Goal: Contribute content: Contribute content

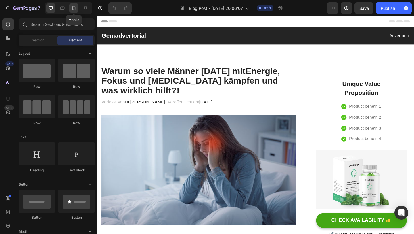
click at [74, 9] on icon at bounding box center [74, 8] width 3 height 4
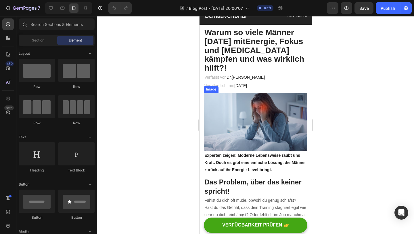
scroll to position [22, 0]
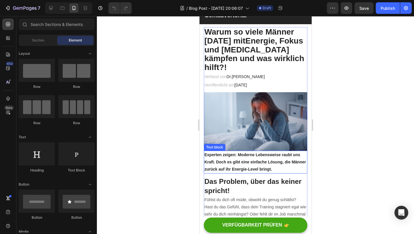
click at [248, 151] on p "Experten zeigen: Moderne Lebensweise raubt uns Kraft. Doch es gibt eine einfach…" at bounding box center [255, 162] width 102 height 22
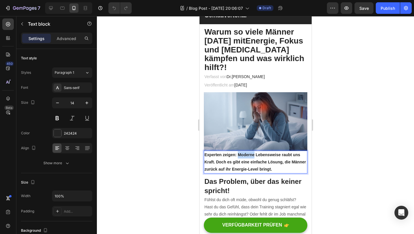
click at [248, 151] on p "Experten zeigen: Moderne Lebensweise raubt uns Kraft. Doch es gibt eine einfach…" at bounding box center [255, 162] width 102 height 22
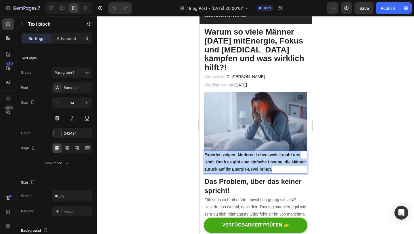
click at [248, 151] on p "Experten zeigen: Moderne Lebensweise raubt uns Kraft. Doch es gibt eine einfach…" at bounding box center [255, 162] width 102 height 22
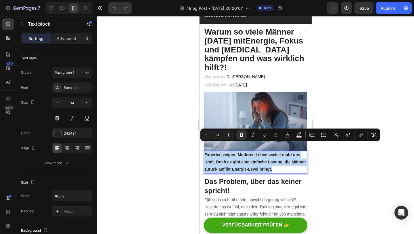
click at [250, 102] on img at bounding box center [256, 121] width 104 height 58
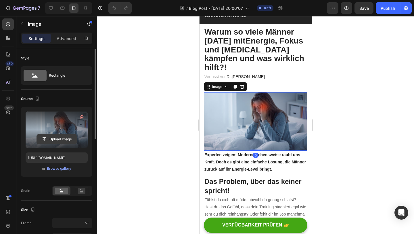
click at [65, 138] on input "file" at bounding box center [57, 139] width 40 height 10
click at [80, 118] on icon "button" at bounding box center [82, 117] width 6 height 6
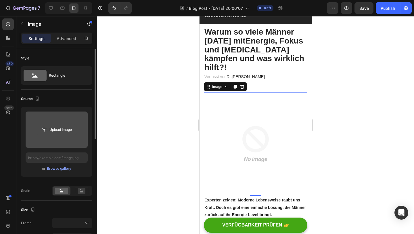
click at [61, 129] on input "file" at bounding box center [57, 130] width 40 height 10
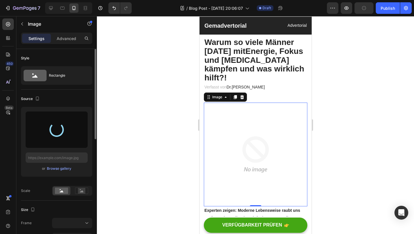
scroll to position [27, 0]
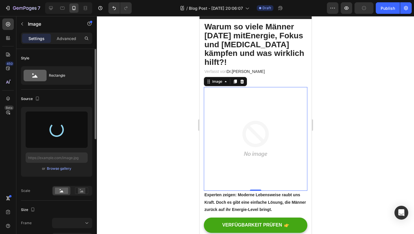
type input "[URL][DOMAIN_NAME]"
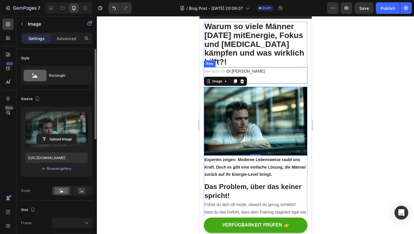
click at [348, 68] on div at bounding box center [255, 125] width 317 height 218
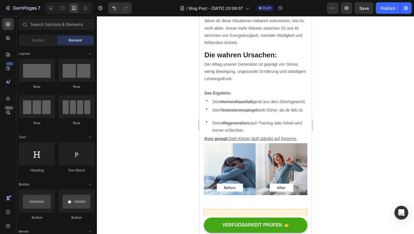
scroll to position [248, 0]
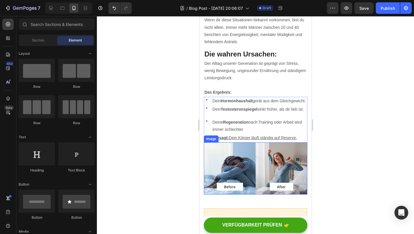
click at [260, 159] on img at bounding box center [256, 168] width 104 height 52
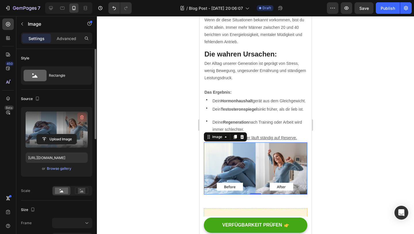
click at [81, 118] on icon "button" at bounding box center [81, 118] width 1 height 2
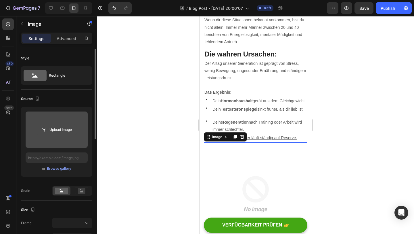
click at [64, 128] on input "file" at bounding box center [57, 130] width 40 height 10
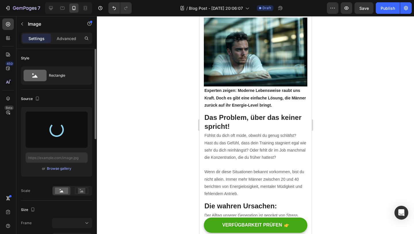
scroll to position [100, 0]
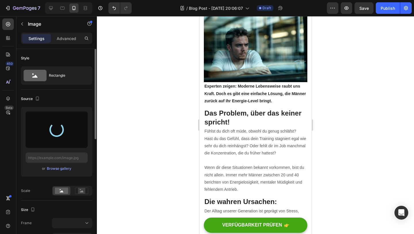
type input "https://cdn.shopify.com/s/files/1/0944/0513/2633/files/gempages_580653963905336…"
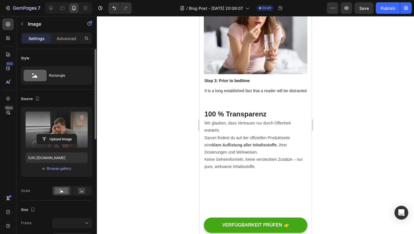
scroll to position [1779, 0]
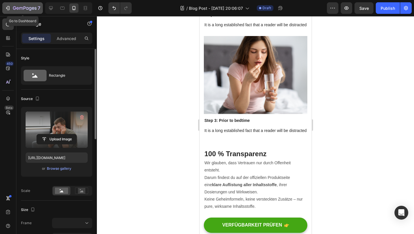
click at [30, 8] on icon "button" at bounding box center [25, 8] width 24 height 5
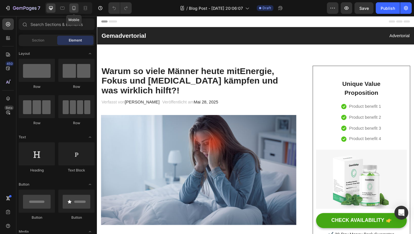
click at [76, 8] on icon at bounding box center [74, 8] width 6 height 6
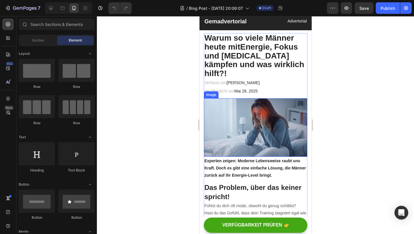
scroll to position [7, 0]
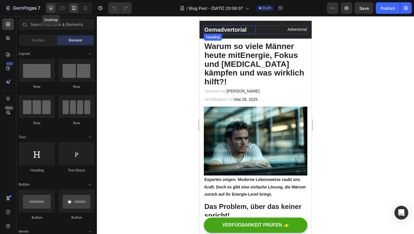
click at [52, 5] on icon at bounding box center [51, 8] width 6 height 6
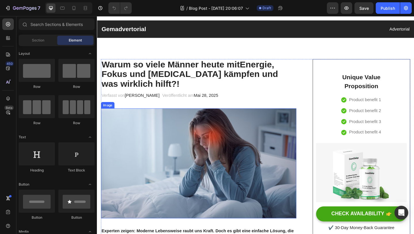
click at [186, 140] on img at bounding box center [207, 175] width 213 height 119
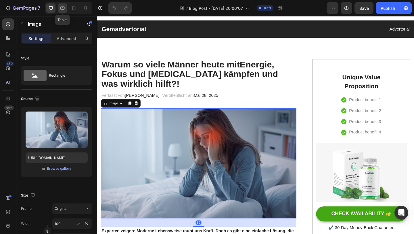
click at [65, 9] on div at bounding box center [62, 7] width 9 height 9
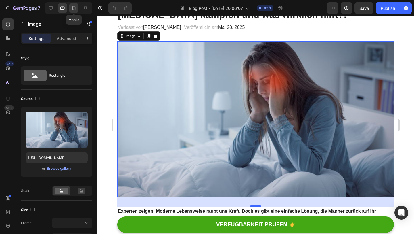
click at [76, 8] on icon at bounding box center [74, 8] width 6 height 6
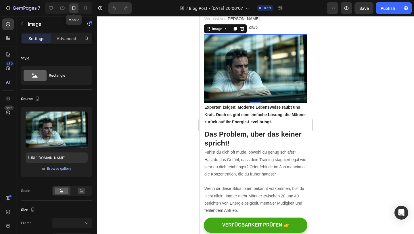
scroll to position [70, 0]
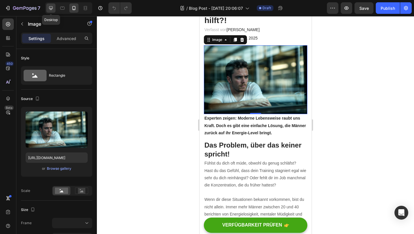
click at [52, 12] on div at bounding box center [50, 7] width 9 height 9
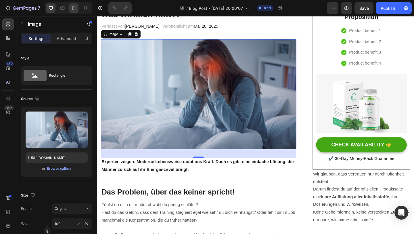
scroll to position [87, 0]
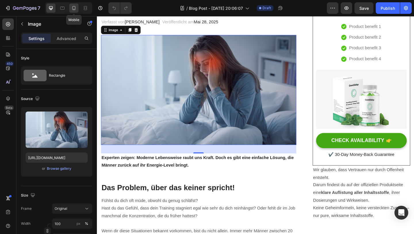
click at [74, 9] on icon at bounding box center [74, 8] width 3 height 4
type input "[URL][DOMAIN_NAME]"
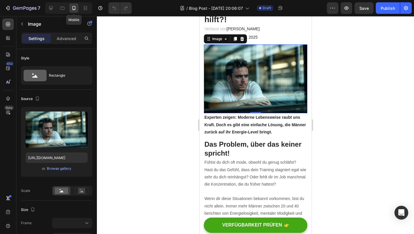
scroll to position [70, 0]
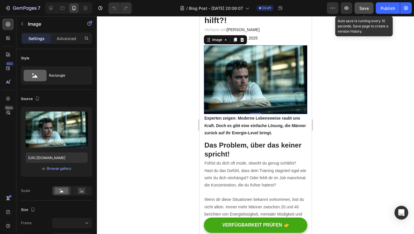
click at [364, 11] on div "Save" at bounding box center [364, 8] width 9 height 6
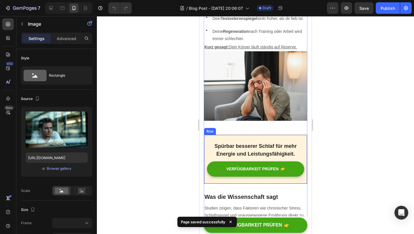
scroll to position [340, 0]
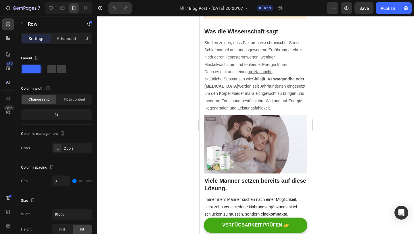
scroll to position [507, 0]
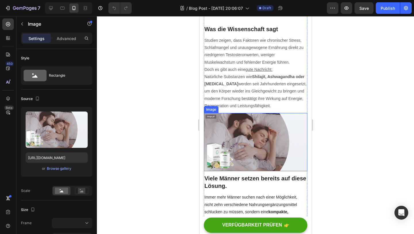
click at [251, 146] on img at bounding box center [256, 142] width 104 height 58
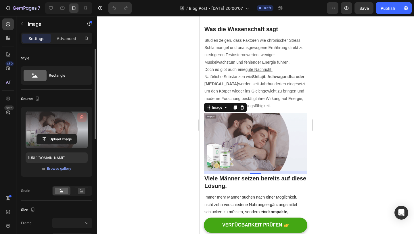
click at [82, 116] on icon "button" at bounding box center [82, 117] width 4 height 4
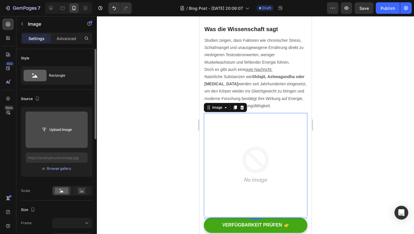
click at [62, 129] on input "file" at bounding box center [57, 130] width 40 height 10
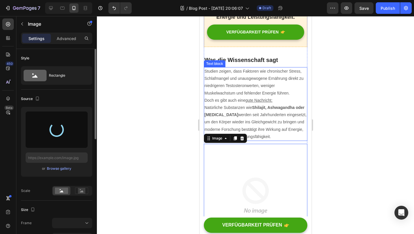
scroll to position [482, 0]
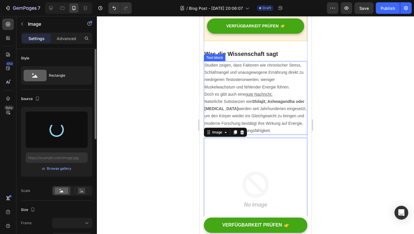
type input "[URL][DOMAIN_NAME]"
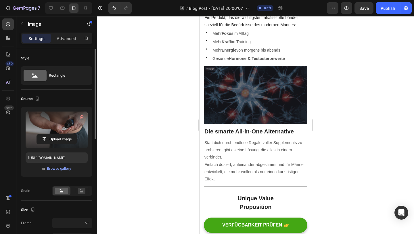
scroll to position [726, 0]
click at [246, 90] on img at bounding box center [256, 94] width 104 height 58
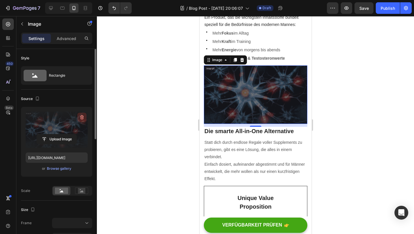
click at [82, 115] on icon "button" at bounding box center [82, 117] width 6 height 6
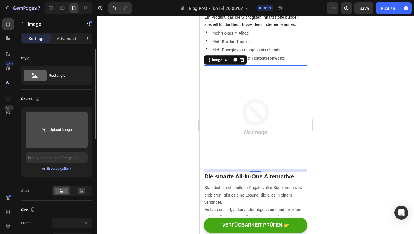
click at [64, 127] on input "file" at bounding box center [57, 130] width 40 height 10
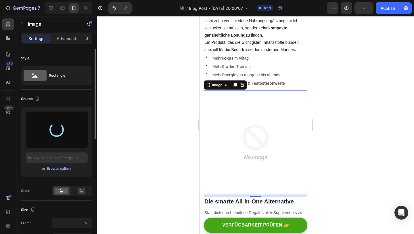
scroll to position [708, 0]
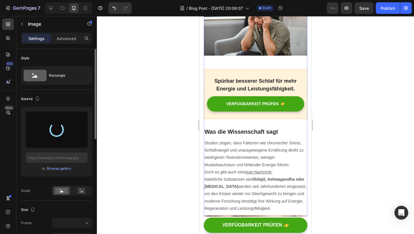
type input "[URL][DOMAIN_NAME]"
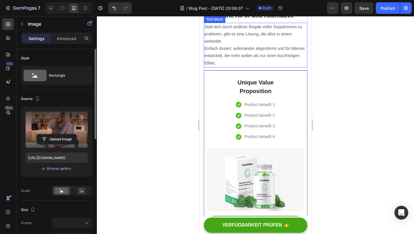
scroll to position [859, 0]
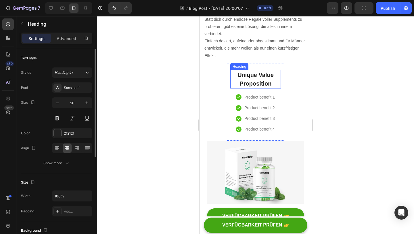
click at [257, 78] on p "Unique Value Proposition" at bounding box center [256, 79] width 50 height 17
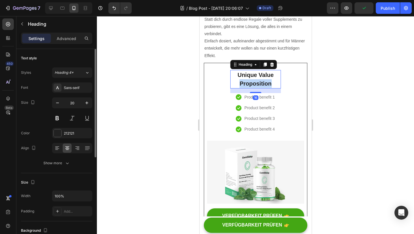
click at [257, 78] on p "Unique Value Proposition" at bounding box center [256, 79] width 50 height 17
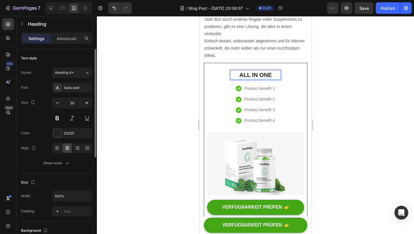
click at [275, 72] on p "ALL IN ONE" at bounding box center [256, 75] width 50 height 9
click at [276, 73] on p "ALL IN ONE" at bounding box center [256, 75] width 50 height 9
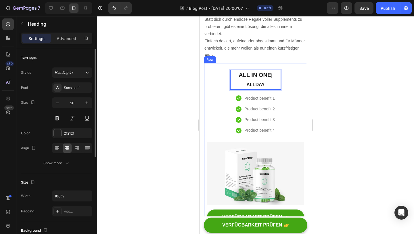
click at [283, 79] on div "ALL IN ONE | ALLDAY Heading 16 Icon Product benefit 1 Text block Icon Product b…" at bounding box center [256, 102] width 58 height 79
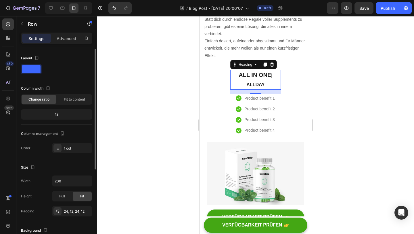
click at [274, 78] on p "ALL IN ONE | ALLDAY" at bounding box center [256, 80] width 50 height 18
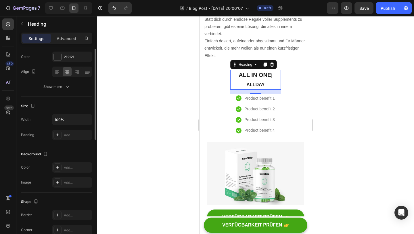
scroll to position [0, 0]
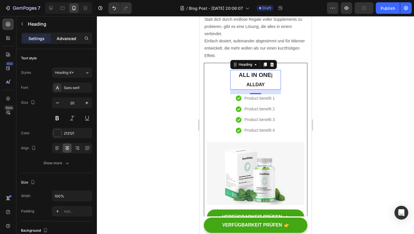
click at [66, 41] on div "Advanced" at bounding box center [66, 38] width 29 height 9
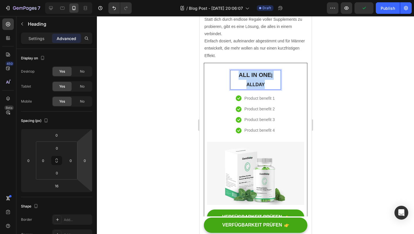
click at [255, 75] on p "ALL IN ONE | ALLDAY" at bounding box center [256, 80] width 50 height 18
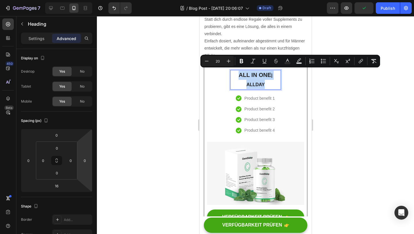
click at [281, 85] on div "ALL IN ONE | ALLDAY Heading 16 Icon Product benefit 1 Text block Icon Product b…" at bounding box center [256, 102] width 58 height 79
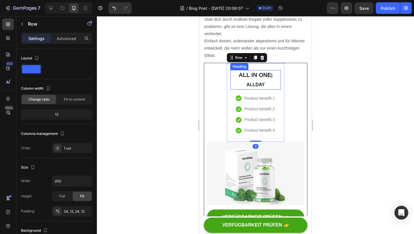
click at [269, 77] on p "ALL IN ONE | ALLDAY" at bounding box center [256, 80] width 50 height 18
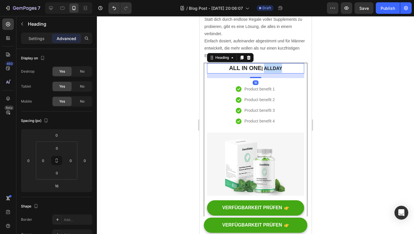
click at [279, 66] on span "| ALLDAY" at bounding box center [272, 68] width 21 height 5
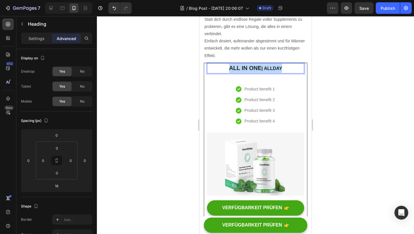
click at [279, 66] on span "| ALLDAY" at bounding box center [272, 68] width 21 height 5
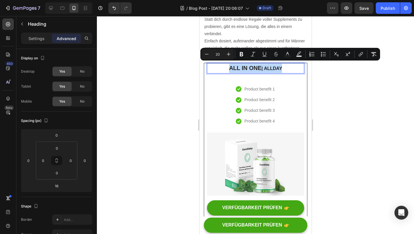
click at [275, 66] on span "| ALLDAY" at bounding box center [272, 68] width 21 height 5
click at [284, 66] on p "ALL IN ONE | ALLDAY" at bounding box center [256, 68] width 96 height 9
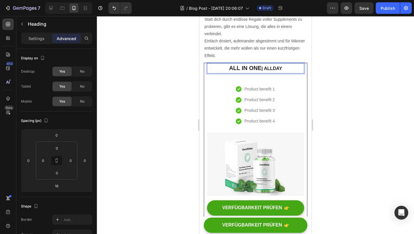
click at [275, 66] on span "| ALLDAY" at bounding box center [272, 68] width 21 height 5
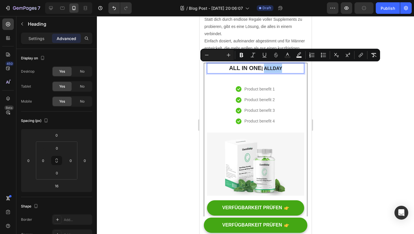
click at [218, 56] on input "Editor contextual toolbar" at bounding box center [218, 55] width 12 height 7
type input "20"
click at [261, 66] on span "|" at bounding box center [260, 68] width 1 height 5
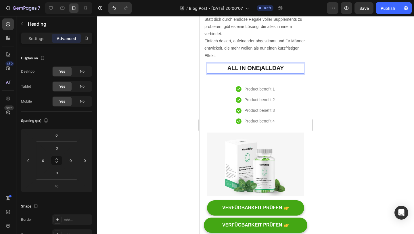
click at [259, 66] on p "ALL IN ONE | ALLDAY" at bounding box center [256, 68] width 96 height 9
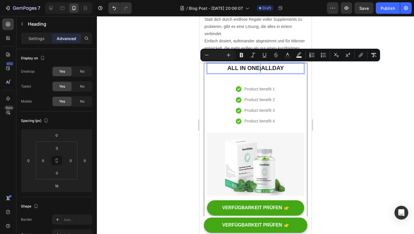
click at [217, 54] on input "Editor contextual toolbar" at bounding box center [218, 55] width 12 height 7
type input "20"
click at [337, 90] on div at bounding box center [255, 125] width 317 height 218
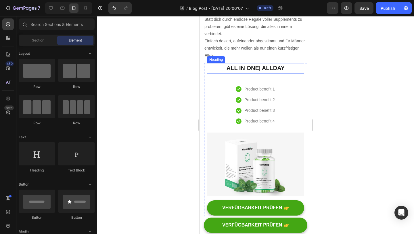
click at [260, 69] on p "ALL IN ONE | ALLDAY" at bounding box center [256, 68] width 96 height 9
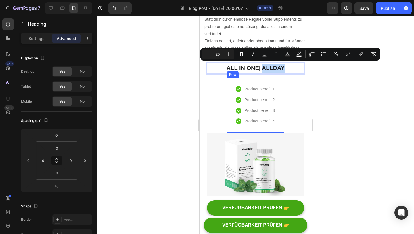
drag, startPoint x: 263, startPoint y: 64, endPoint x: 262, endPoint y: 77, distance: 12.7
click at [360, 91] on div at bounding box center [255, 125] width 317 height 218
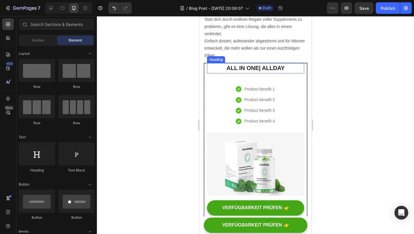
click at [299, 65] on p "ALL IN ONE | ALLDAY" at bounding box center [256, 68] width 96 height 9
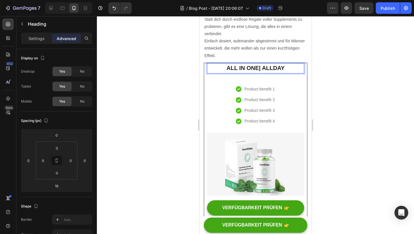
drag, startPoint x: 286, startPoint y: 64, endPoint x: 279, endPoint y: 70, distance: 9.2
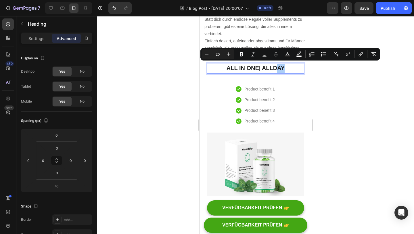
click at [346, 94] on div at bounding box center [255, 125] width 317 height 218
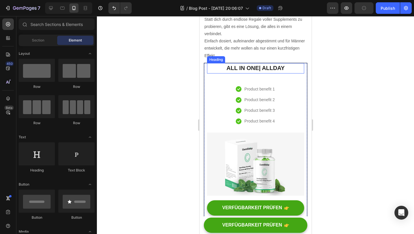
click at [264, 68] on span "ALLDAY" at bounding box center [273, 68] width 23 height 6
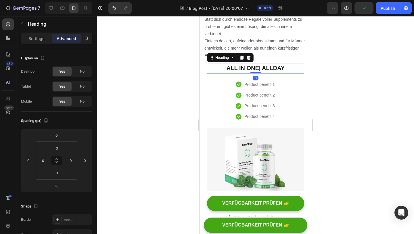
drag, startPoint x: 259, startPoint y: 75, endPoint x: 259, endPoint y: 68, distance: 7.2
click at [259, 68] on div "ALL IN ONE | ALLDAY Heading 0" at bounding box center [255, 68] width 97 height 10
type input "0"
click at [219, 64] on p "ALL IN ONE | ALLDAY" at bounding box center [256, 68] width 96 height 9
click at [336, 83] on div at bounding box center [255, 125] width 317 height 218
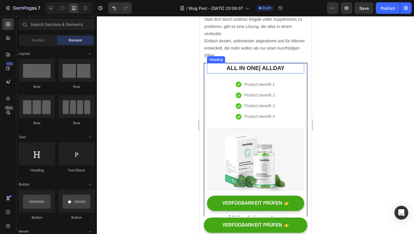
click at [278, 65] on span "ALLDAY" at bounding box center [273, 68] width 23 height 6
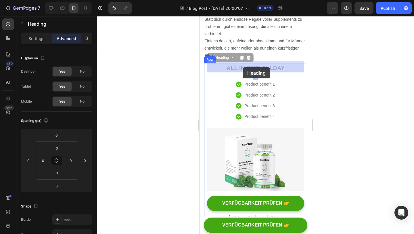
drag, startPoint x: 211, startPoint y: 56, endPoint x: 242, endPoint y: 67, distance: 33.7
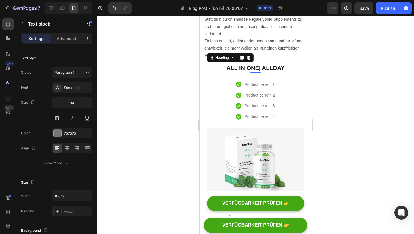
click at [255, 80] on div "Product benefit 1" at bounding box center [260, 84] width 32 height 8
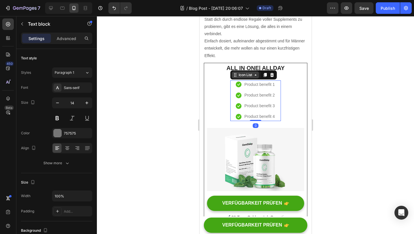
click at [235, 76] on div "Icon List" at bounding box center [245, 74] width 27 height 7
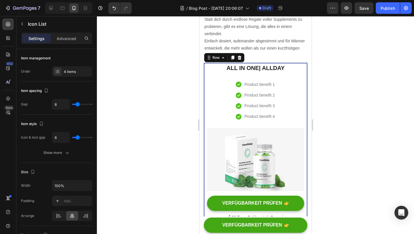
click at [296, 78] on div "ALL IN ONE | ALLDAY Heading Icon Product benefit 1 Text block Icon Product bene…" at bounding box center [255, 165] width 97 height 204
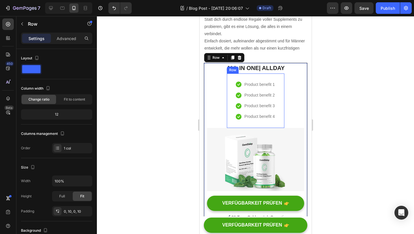
click at [271, 75] on div "Icon Product benefit 1 Text block Icon Product benefit 2 Text block Icon Produc…" at bounding box center [256, 100] width 58 height 54
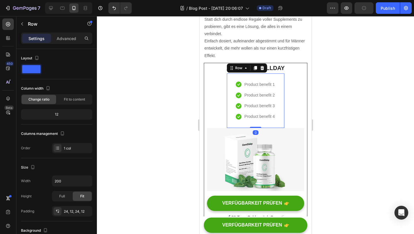
click at [264, 75] on div "Icon Product benefit 1 Text block Icon Product benefit 2 Text block Icon Produc…" at bounding box center [256, 100] width 58 height 54
click at [70, 37] on p "Advanced" at bounding box center [67, 38] width 20 height 6
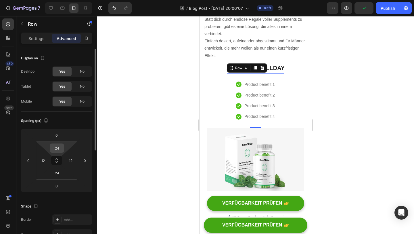
click at [60, 148] on input "24" at bounding box center [57, 148] width 12 height 9
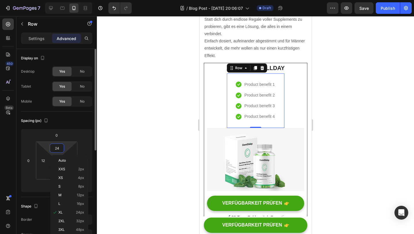
type input "0"
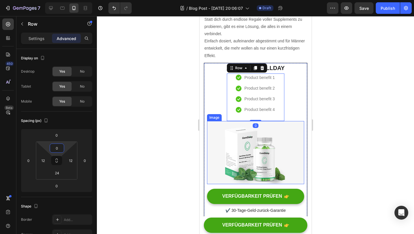
click at [385, 134] on div at bounding box center [255, 125] width 317 height 218
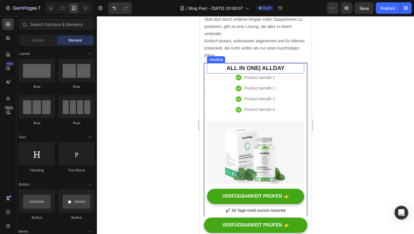
click at [261, 65] on span "|" at bounding box center [260, 68] width 2 height 6
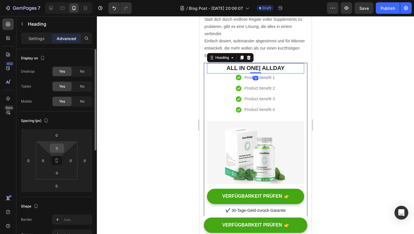
click at [61, 150] on input "0" at bounding box center [57, 148] width 12 height 9
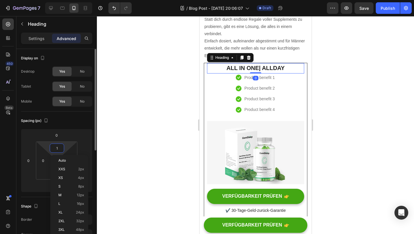
type input "10"
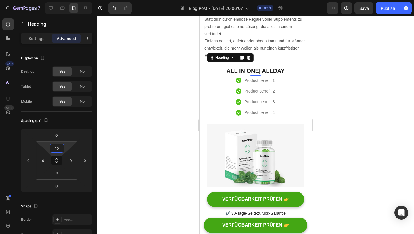
click at [350, 152] on div at bounding box center [255, 125] width 317 height 218
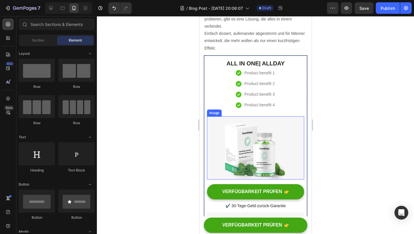
scroll to position [868, 0]
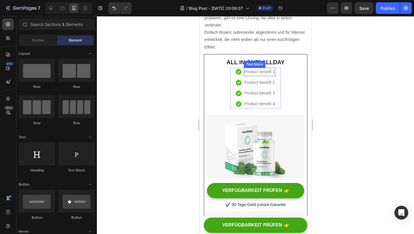
click at [257, 69] on p "Product benefit 1" at bounding box center [259, 71] width 31 height 7
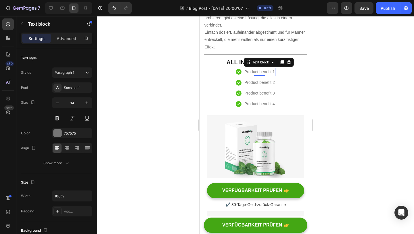
click at [257, 69] on p "Product benefit 1" at bounding box center [259, 71] width 31 height 7
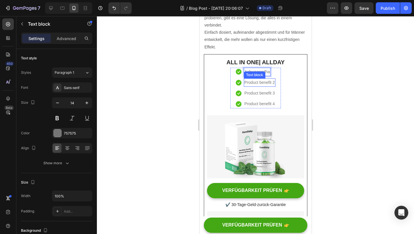
click at [261, 81] on p "Product benefit 2" at bounding box center [259, 82] width 31 height 7
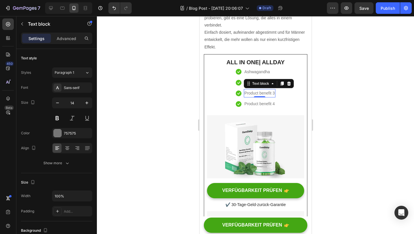
click at [249, 91] on p "Product benefit 3" at bounding box center [259, 93] width 31 height 7
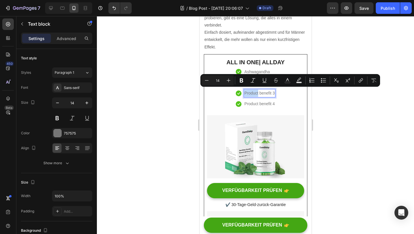
click at [249, 91] on p "Product benefit 3" at bounding box center [259, 93] width 31 height 7
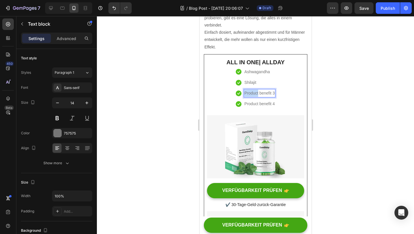
click at [249, 91] on p "Product benefit 3" at bounding box center [259, 93] width 31 height 7
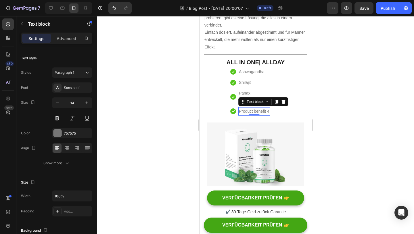
click at [254, 108] on p "Product benefit 4" at bounding box center [254, 111] width 31 height 7
click at [338, 100] on div at bounding box center [255, 125] width 317 height 218
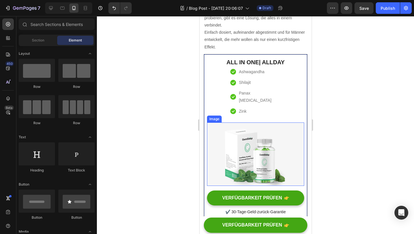
scroll to position [888, 0]
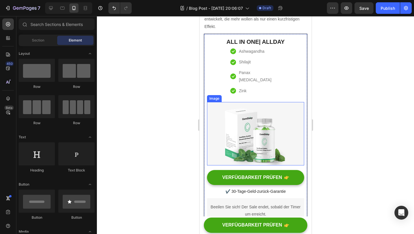
click at [269, 130] on img at bounding box center [255, 133] width 97 height 63
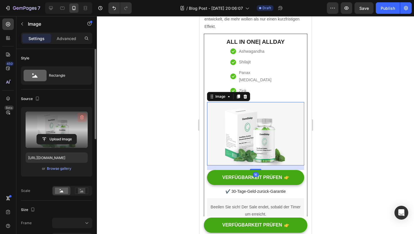
click at [82, 117] on icon "button" at bounding box center [82, 118] width 1 height 2
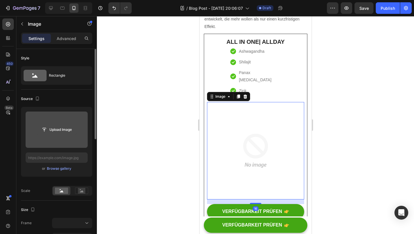
click at [67, 129] on input "file" at bounding box center [57, 130] width 40 height 10
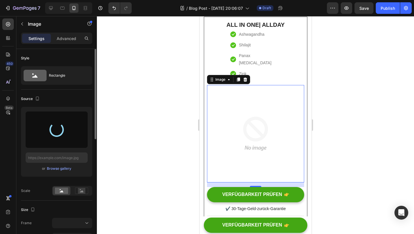
scroll to position [893, 0]
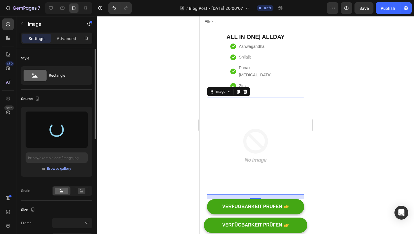
type input "[URL][DOMAIN_NAME]"
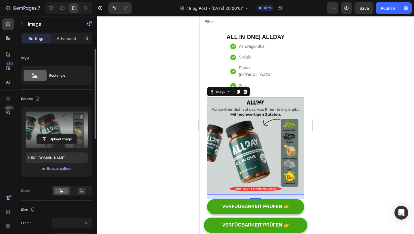
click at [346, 113] on div at bounding box center [255, 125] width 317 height 218
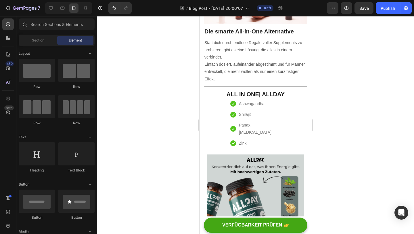
scroll to position [833, 0]
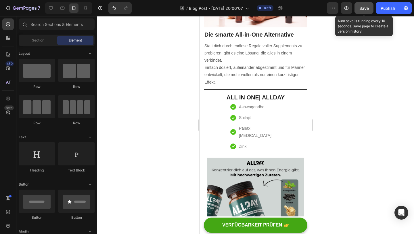
click at [359, 11] on button "Save" at bounding box center [364, 8] width 19 height 12
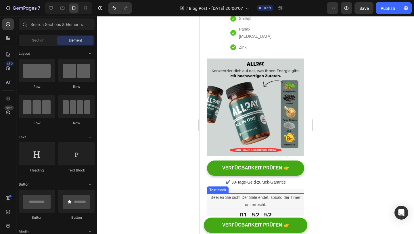
scroll to position [940, 0]
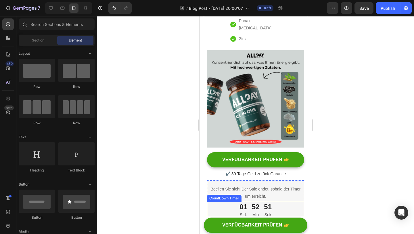
click at [290, 203] on div "01 Std. 52 Min 51 Sek" at bounding box center [255, 209] width 97 height 17
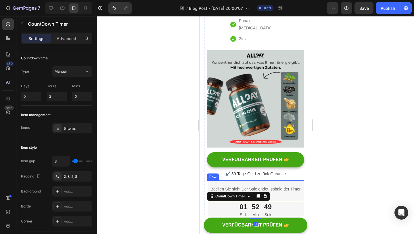
click at [298, 180] on div "Beeilen Sie sich! Der Sale endet, sobald der Timer um erreicht. Text block 01 S…" at bounding box center [255, 201] width 97 height 43
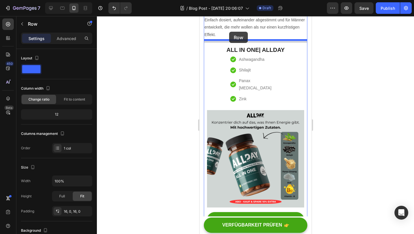
scroll to position [862, 0]
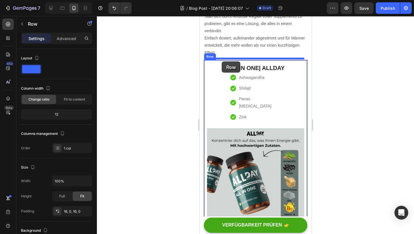
drag, startPoint x: 212, startPoint y: 165, endPoint x: 222, endPoint y: 61, distance: 104.6
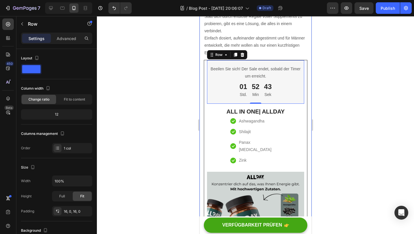
click at [334, 102] on div at bounding box center [255, 125] width 317 height 218
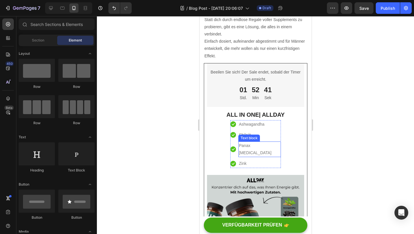
scroll to position [856, 0]
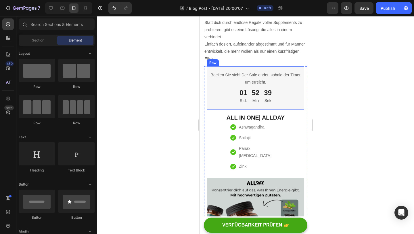
click at [299, 85] on div "Beeilen Sie sich! Der Sale endet, sobald der Timer um erreicht. Text block 01 S…" at bounding box center [255, 88] width 97 height 34
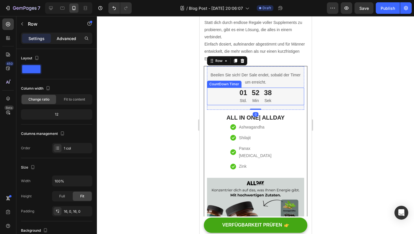
click at [73, 36] on p "Advanced" at bounding box center [67, 38] width 20 height 6
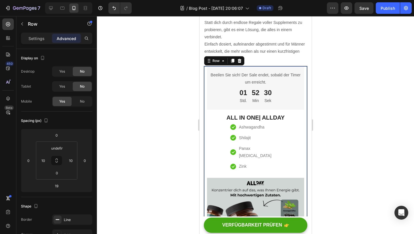
click at [205, 114] on div "Beeilen Sie sich! Der Sale endet, sobald der Timer um erreicht. Text block 01 S…" at bounding box center [256, 187] width 104 height 242
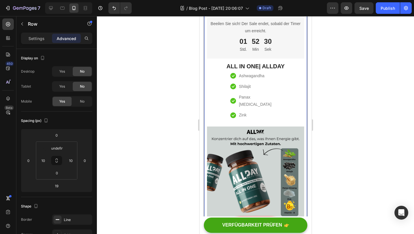
scroll to position [912, 0]
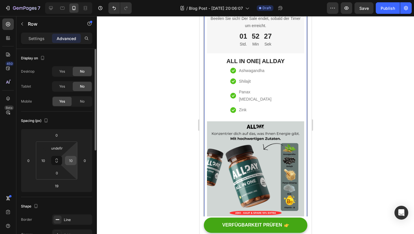
click at [73, 158] on input "10" at bounding box center [70, 160] width 9 height 9
type input "0"
click at [43, 159] on input "10" at bounding box center [43, 160] width 9 height 9
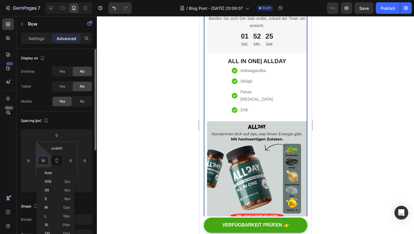
type input "0"
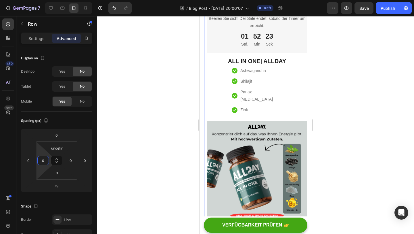
click at [360, 103] on div at bounding box center [255, 125] width 317 height 218
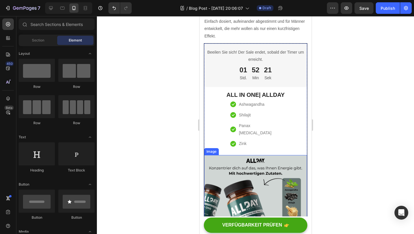
scroll to position [828, 0]
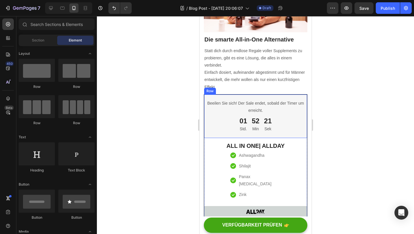
click at [368, 97] on div at bounding box center [255, 125] width 317 height 218
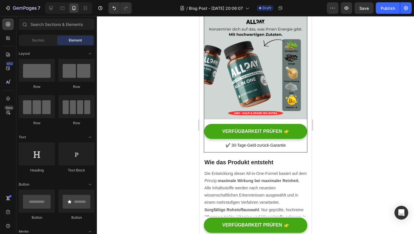
scroll to position [1024, 0]
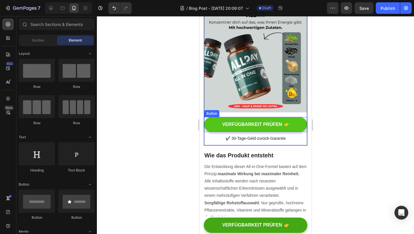
click at [292, 117] on button "VERFÜGBARKEIT PRÜFEN" at bounding box center [255, 124] width 103 height 15
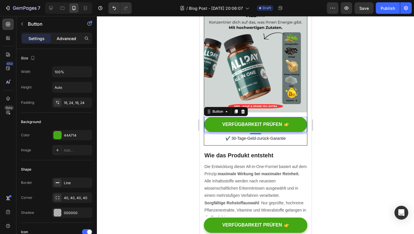
click at [66, 40] on p "Advanced" at bounding box center [67, 38] width 20 height 6
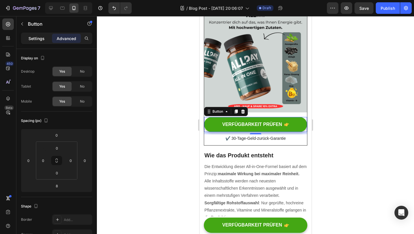
click at [39, 39] on p "Settings" at bounding box center [36, 38] width 16 height 6
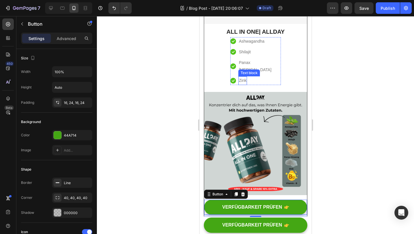
scroll to position [941, 0]
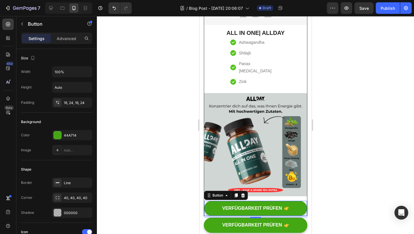
click at [346, 87] on div at bounding box center [255, 125] width 317 height 218
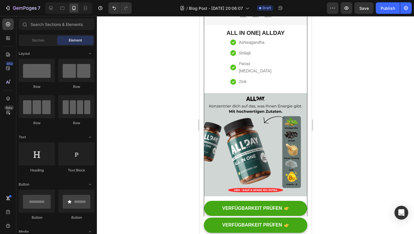
click at [321, 153] on div at bounding box center [255, 125] width 317 height 218
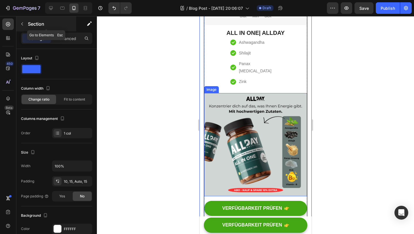
click at [22, 21] on button "button" at bounding box center [22, 23] width 9 height 9
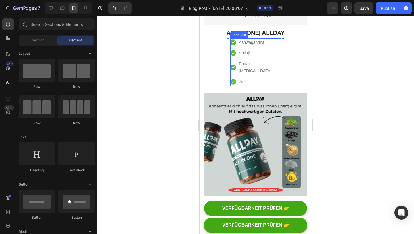
click at [262, 77] on li "Icon [PERSON_NAME] Text block" at bounding box center [255, 81] width 51 height 8
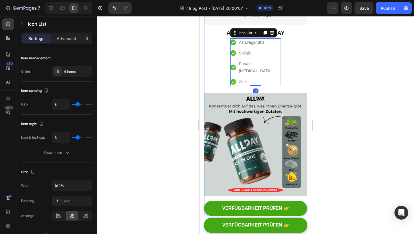
click at [291, 77] on div "Beeilen Sie sich! Der Sale endet, sobald der Timer um erreicht. Text block 01 S…" at bounding box center [255, 105] width 103 height 247
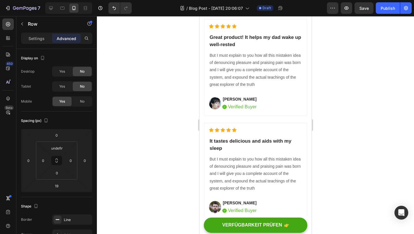
scroll to position [1978, 0]
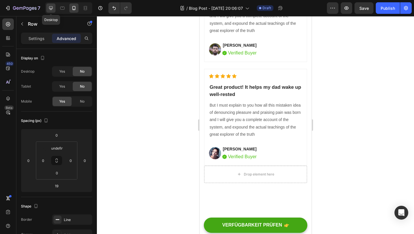
click at [51, 6] on icon at bounding box center [51, 8] width 6 height 6
type input "32"
type input "24"
type input "12"
type input "24"
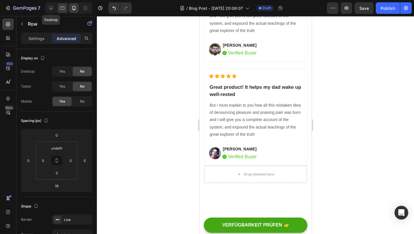
type input "12"
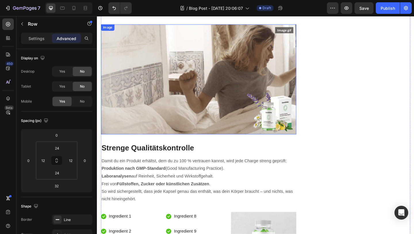
scroll to position [1229, 0]
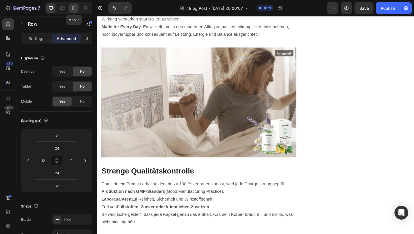
click at [73, 7] on icon at bounding box center [74, 8] width 6 height 6
type input "19"
type input "undefined"
type input "0"
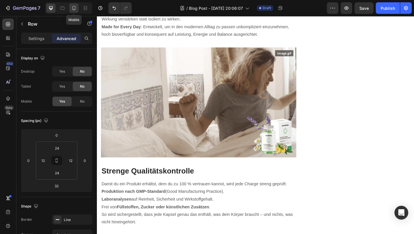
type input "0"
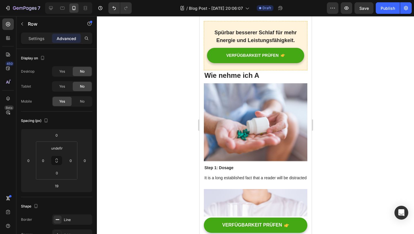
scroll to position [1649, 0]
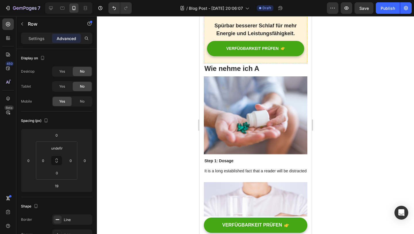
click at [279, 97] on img at bounding box center [256, 115] width 104 height 78
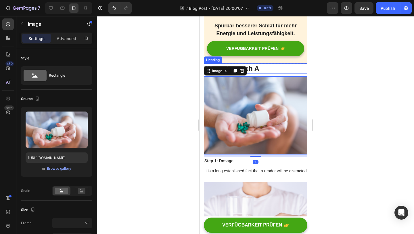
click at [260, 63] on h2 "Wie nehme ich A" at bounding box center [256, 68] width 104 height 10
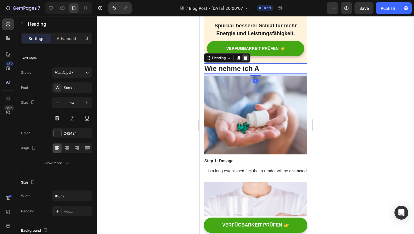
click at [247, 56] on icon at bounding box center [246, 58] width 4 height 4
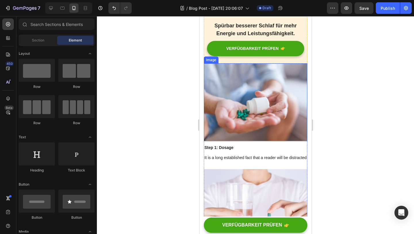
click at [250, 77] on img at bounding box center [256, 102] width 104 height 78
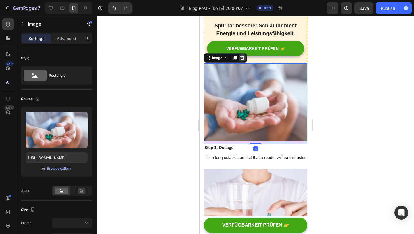
click at [239, 54] on div at bounding box center [242, 57] width 7 height 7
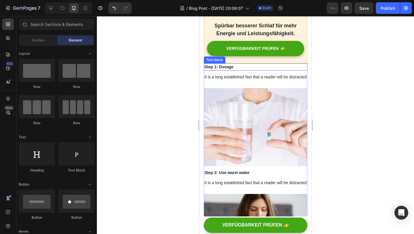
click at [229, 64] on p "Step 1: Dosage" at bounding box center [255, 67] width 102 height 6
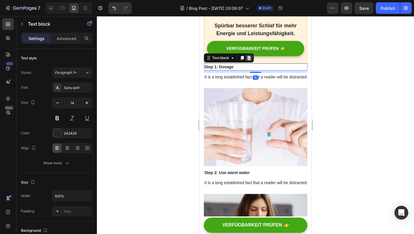
click at [250, 56] on icon at bounding box center [249, 58] width 4 height 4
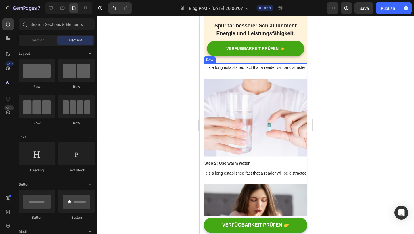
click at [249, 64] on p "It is a long established fact that a reader will be distracted" at bounding box center [255, 67] width 102 height 7
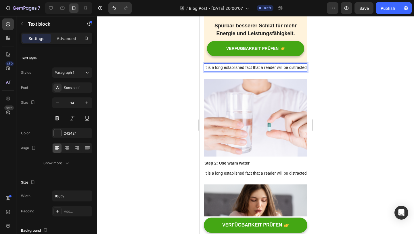
click at [249, 64] on p "It is a long established fact that a reader will be distracted" at bounding box center [255, 67] width 102 height 7
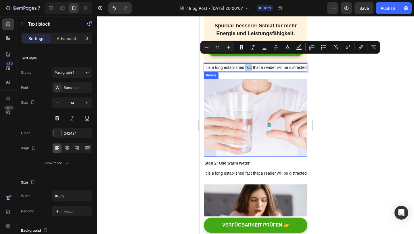
click at [251, 89] on img at bounding box center [256, 118] width 104 height 78
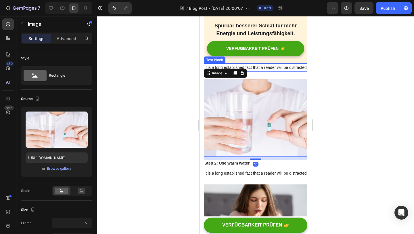
click at [270, 64] on p "It is a long established fact that a reader will be distracted" at bounding box center [255, 67] width 102 height 7
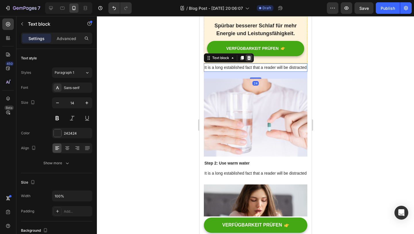
click at [249, 56] on icon at bounding box center [249, 58] width 4 height 4
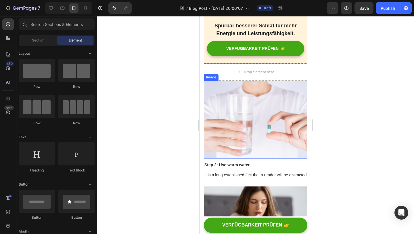
click at [250, 86] on img at bounding box center [256, 120] width 104 height 78
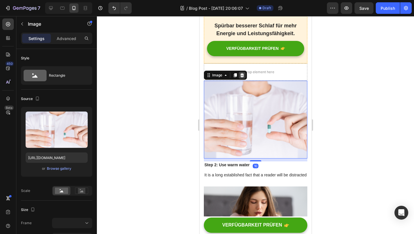
click at [243, 73] on icon at bounding box center [242, 75] width 5 height 5
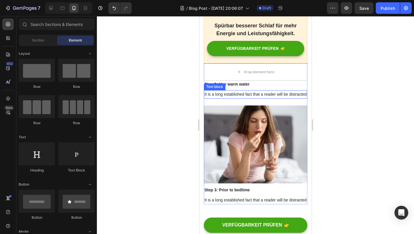
click at [243, 91] on p "It is a long established fact that a reader will be distracted" at bounding box center [255, 94] width 102 height 7
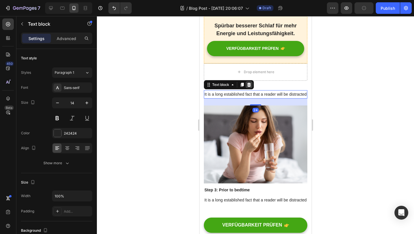
click at [249, 82] on icon at bounding box center [249, 84] width 4 height 4
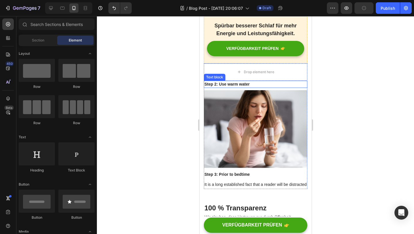
click at [250, 81] on p "Step 2: Use warm water" at bounding box center [255, 84] width 102 height 6
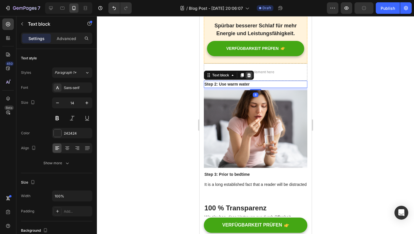
click at [250, 73] on icon at bounding box center [249, 75] width 4 height 4
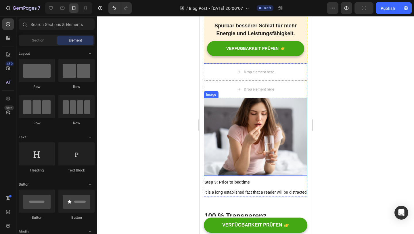
click at [258, 103] on img at bounding box center [256, 137] width 104 height 78
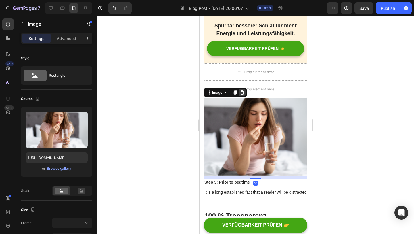
click at [245, 89] on div at bounding box center [242, 92] width 7 height 7
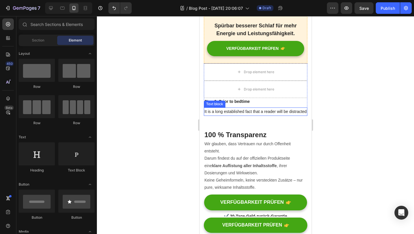
scroll to position [1663, 0]
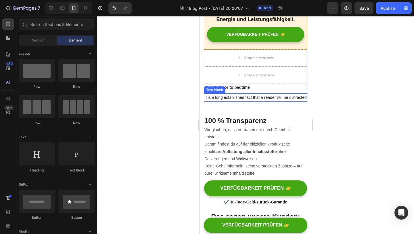
click at [245, 94] on p "It is a long established fact that a reader will be distracted" at bounding box center [255, 97] width 102 height 7
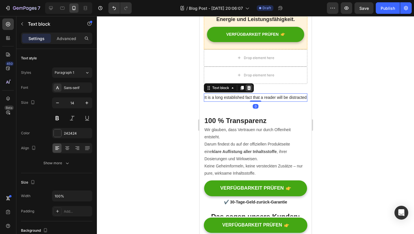
click at [249, 85] on icon at bounding box center [249, 87] width 4 height 4
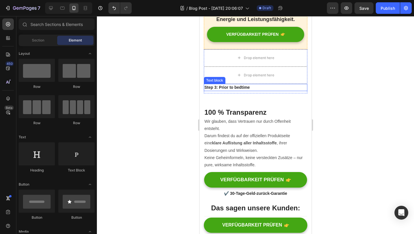
click at [240, 84] on p "Step 3: Prior to bedtime" at bounding box center [255, 87] width 102 height 6
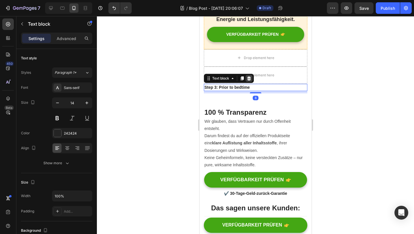
click at [249, 76] on icon at bounding box center [249, 78] width 4 height 4
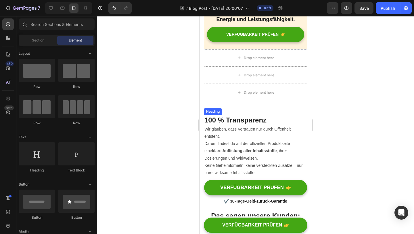
click at [250, 115] on h2 "100 % Transparenz" at bounding box center [256, 120] width 104 height 10
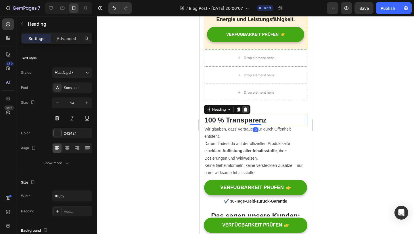
click at [247, 107] on icon at bounding box center [246, 109] width 4 height 4
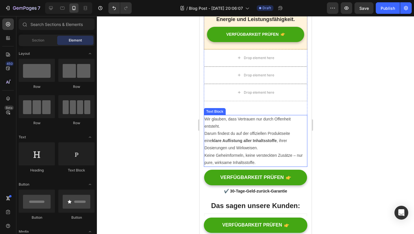
click at [248, 115] on p "Wir glauben, dass Vertrauen nur durch Offenheit entsteht. Darum findest du auf …" at bounding box center [255, 140] width 102 height 51
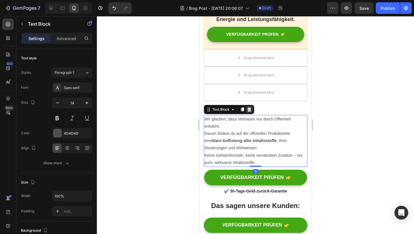
click at [250, 107] on icon at bounding box center [249, 109] width 5 height 5
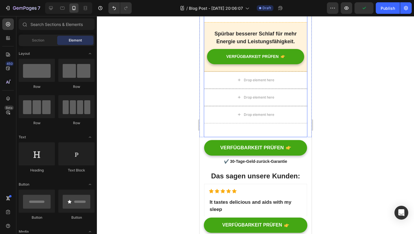
scroll to position [1638, 0]
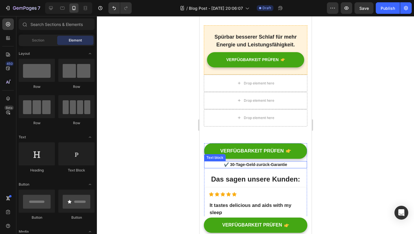
click at [274, 161] on p "✔️ 30-Tage-Geld-zurück-Garantie" at bounding box center [256, 164] width 102 height 6
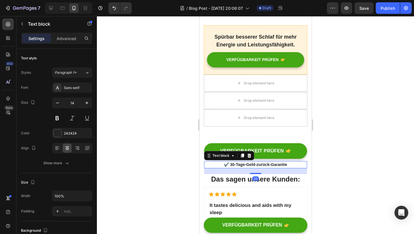
click at [209, 161] on p "✔️ 30-Tage-Geld-zurück-Garantie" at bounding box center [256, 164] width 102 height 6
drag, startPoint x: 207, startPoint y: 146, endPoint x: 236, endPoint y: 64, distance: 86.8
click at [214, 161] on p "✔️ 30-Tage-Geld-zurück-Garantie" at bounding box center [256, 164] width 102 height 6
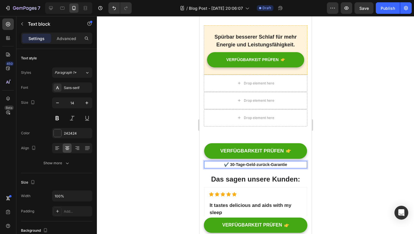
click at [233, 174] on h2 "Das sagen unsere Kunden:" at bounding box center [255, 179] width 103 height 10
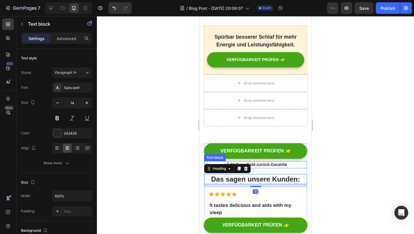
click at [277, 161] on p "✔️ 30-Tage-Geld-zurück-Garantie" at bounding box center [256, 164] width 102 height 6
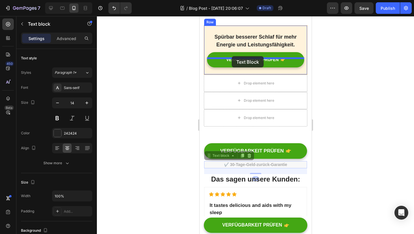
drag, startPoint x: 210, startPoint y: 149, endPoint x: 232, endPoint y: 56, distance: 94.9
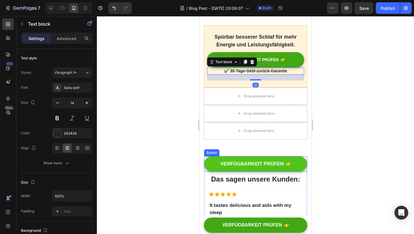
click at [291, 156] on button "VERFÜGBARKEIT PRÜFEN" at bounding box center [255, 164] width 103 height 16
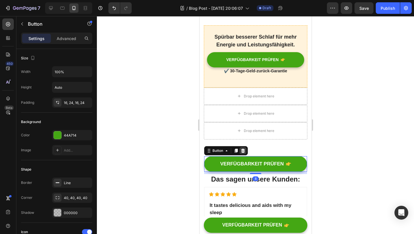
click at [243, 148] on icon at bounding box center [243, 150] width 4 height 4
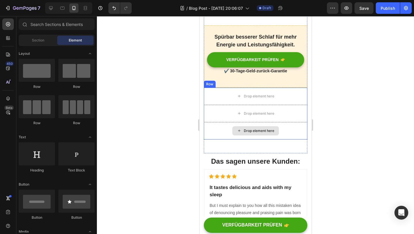
click at [273, 128] on div "Drop element here" at bounding box center [256, 130] width 104 height 17
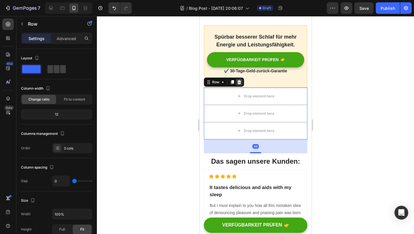
click at [239, 80] on icon at bounding box center [239, 82] width 5 height 5
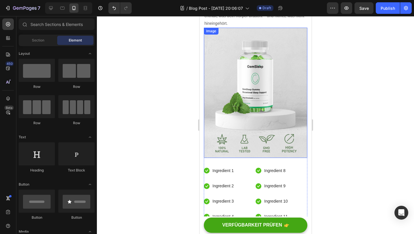
scroll to position [1455, 0]
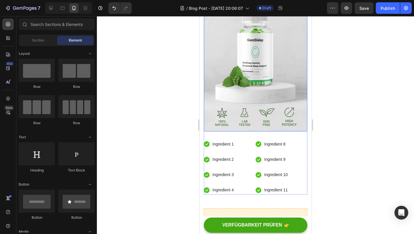
click at [279, 102] on img at bounding box center [256, 66] width 104 height 130
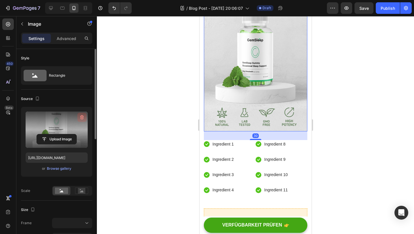
click at [81, 114] on icon "button" at bounding box center [82, 117] width 6 height 6
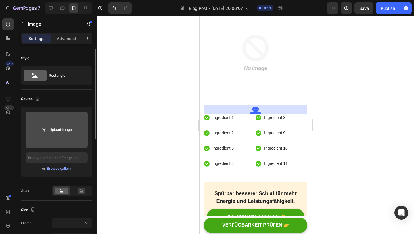
scroll to position [1428, 0]
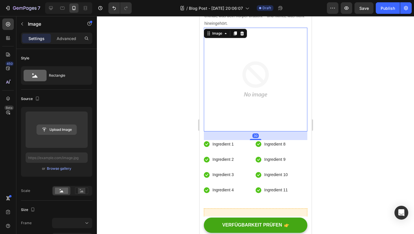
click at [65, 125] on input "file" at bounding box center [57, 130] width 40 height 10
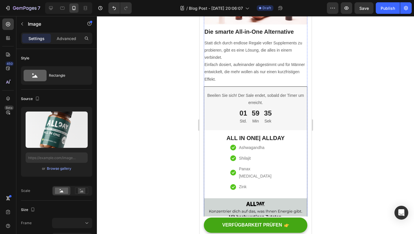
type input "[URL][DOMAIN_NAME]"
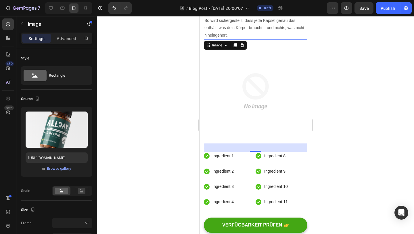
scroll to position [1416, 0]
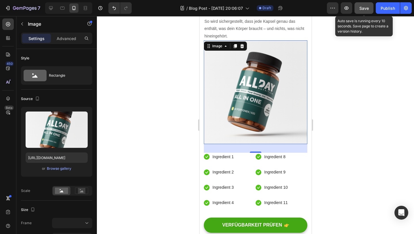
click at [359, 12] on button "Save" at bounding box center [364, 8] width 19 height 12
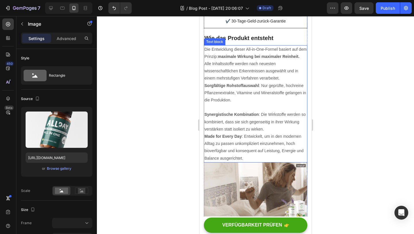
scroll to position [1131, 0]
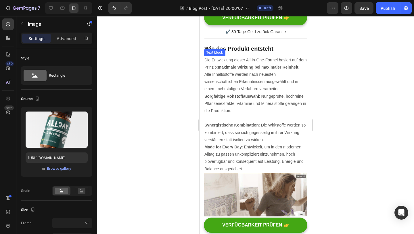
click at [262, 93] on p "Sorgfältige Rohstoffauswahl : Nur geprüfte, hochreine Pflanzenextrakte, Vitamin…" at bounding box center [255, 104] width 102 height 22
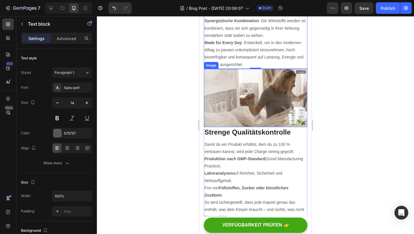
scroll to position [1236, 0]
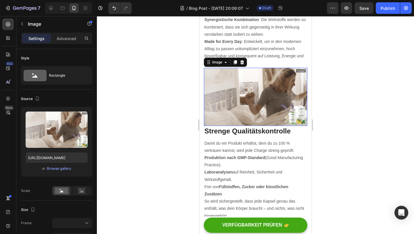
click at [262, 101] on img at bounding box center [256, 97] width 104 height 58
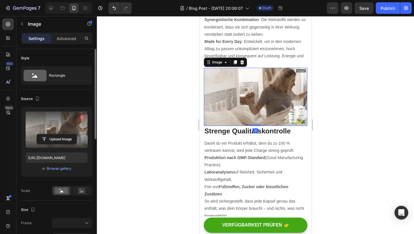
click at [83, 117] on icon "button" at bounding box center [82, 117] width 6 height 6
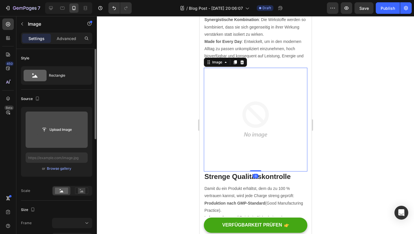
click at [65, 127] on input "file" at bounding box center [57, 130] width 40 height 10
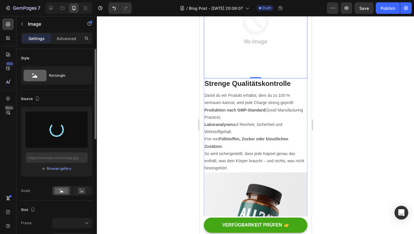
scroll to position [1329, 0]
type input "[URL][DOMAIN_NAME]"
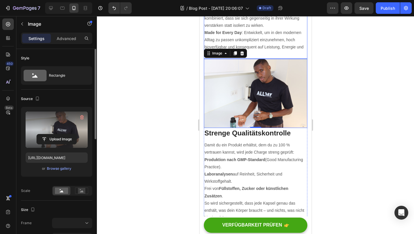
scroll to position [1234, 0]
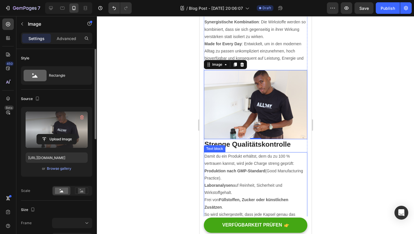
click at [270, 167] on p "Produktion nach GMP-Standard (Good Manufacturing Practice)." at bounding box center [255, 174] width 102 height 14
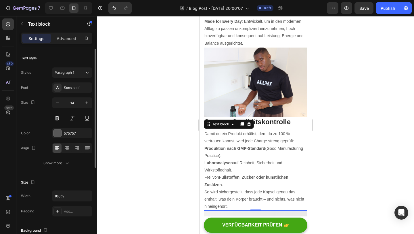
scroll to position [1208, 0]
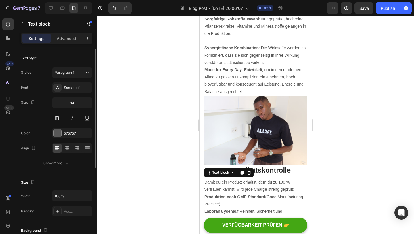
click at [277, 66] on p "Made for Every Day : Entwickelt, um in den modernen Alltag zu passen unkomplizi…" at bounding box center [255, 80] width 102 height 29
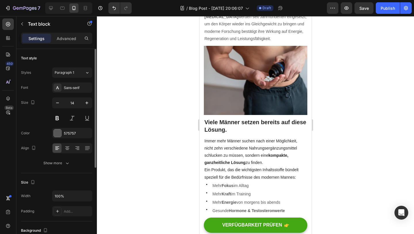
scroll to position [502, 0]
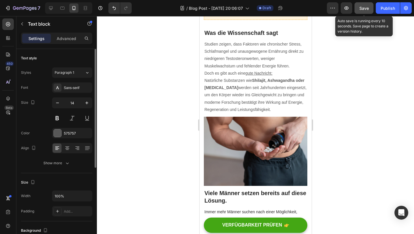
click at [365, 8] on span "Save" at bounding box center [364, 8] width 9 height 5
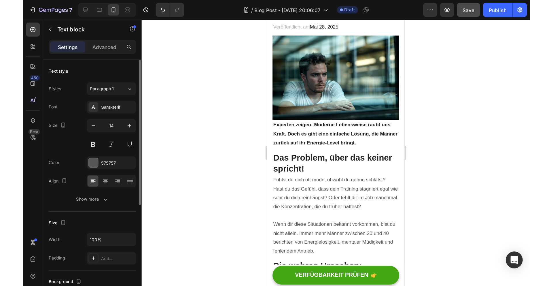
scroll to position [85, 0]
